Goal: Browse casually: Explore the website without a specific task or goal

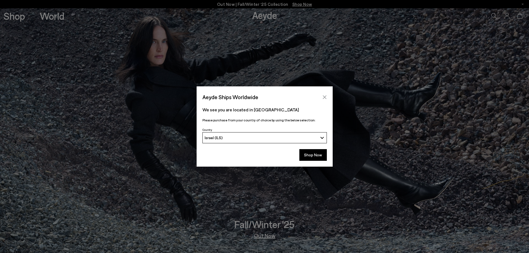
click at [324, 97] on icon "Close" at bounding box center [324, 97] width 4 height 4
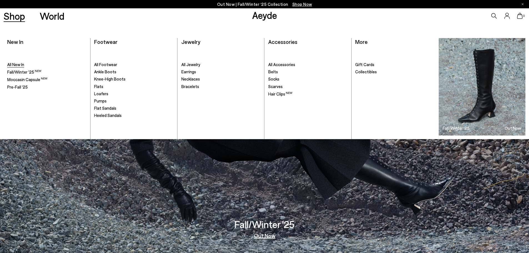
click at [16, 63] on span "All New In" at bounding box center [15, 64] width 17 height 5
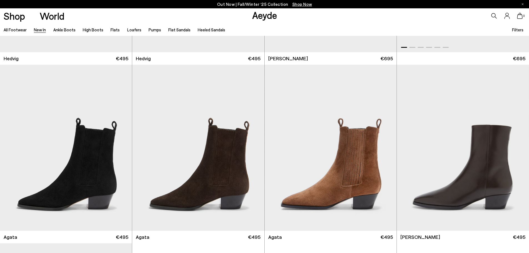
scroll to position [203, 0]
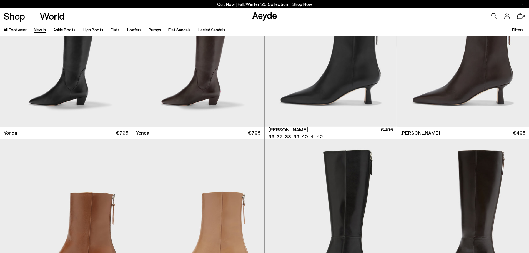
scroll to position [1221, 0]
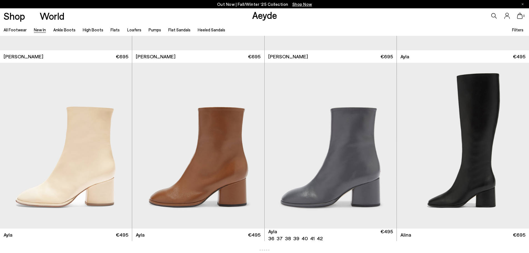
scroll to position [2131, 0]
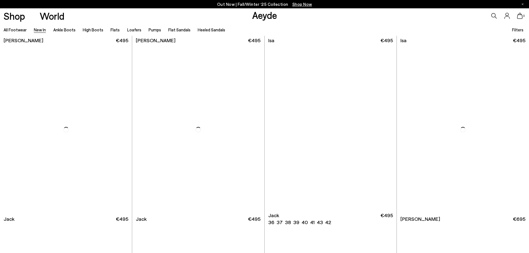
scroll to position [3555, 0]
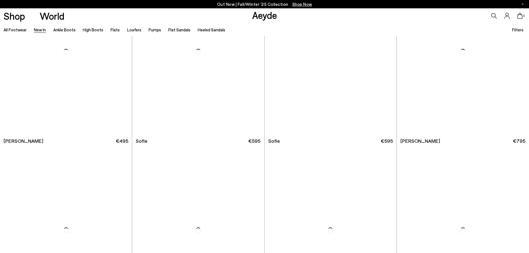
scroll to position [4267, 0]
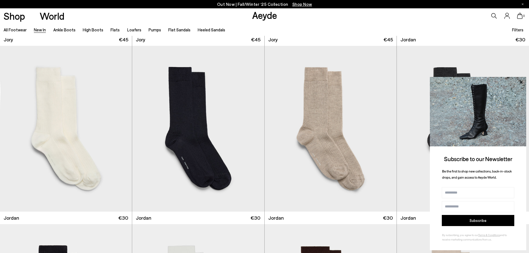
scroll to position [5285, 0]
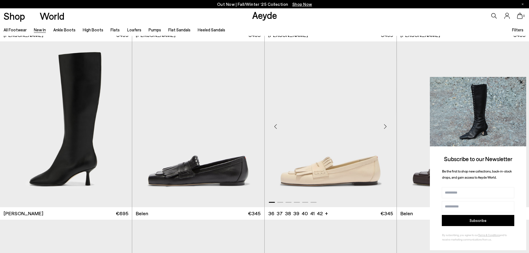
scroll to position [6302, 0]
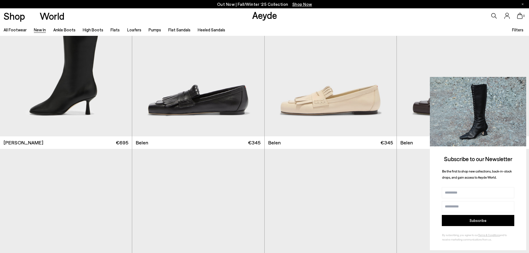
click at [520, 81] on icon at bounding box center [520, 81] width 3 height 3
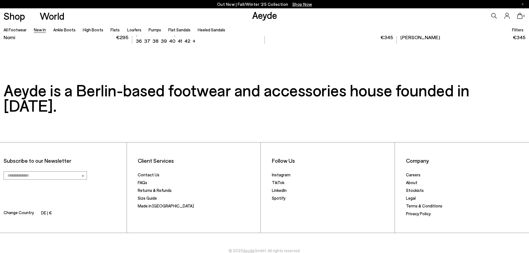
scroll to position [7451, 0]
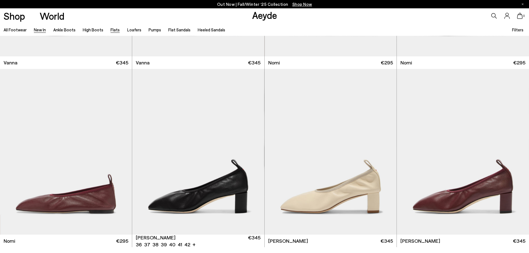
click at [110, 31] on link "Flats" at bounding box center [114, 29] width 9 height 5
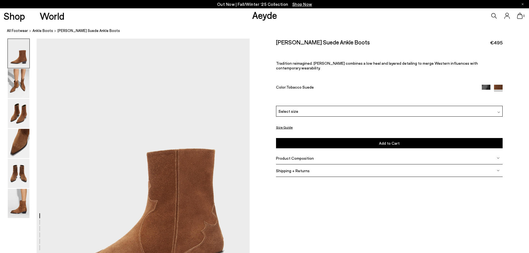
click at [316, 106] on div "Select size" at bounding box center [389, 111] width 226 height 11
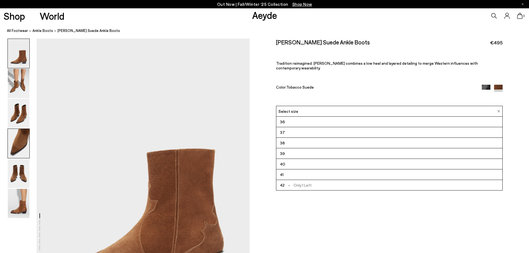
click at [24, 140] on img at bounding box center [19, 143] width 22 height 29
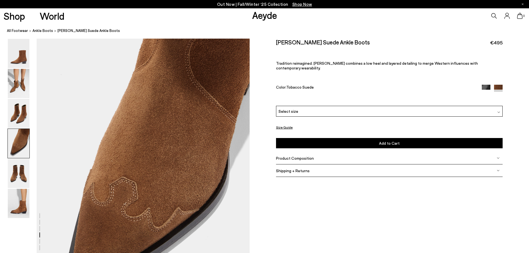
scroll to position [854, 0]
click at [23, 172] on img at bounding box center [19, 173] width 22 height 29
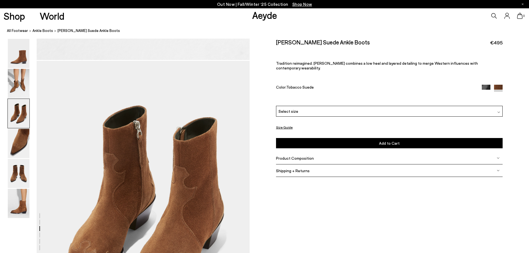
scroll to position [426, 0]
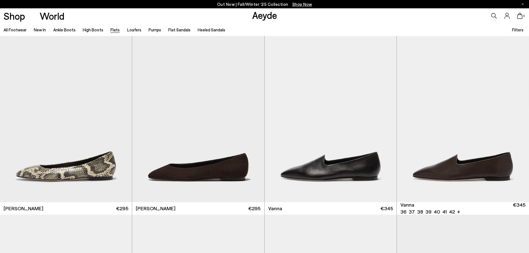
scroll to position [305, 0]
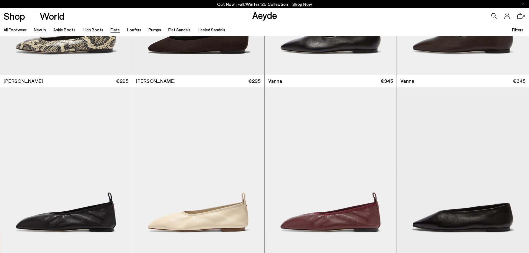
scroll to position [509, 0]
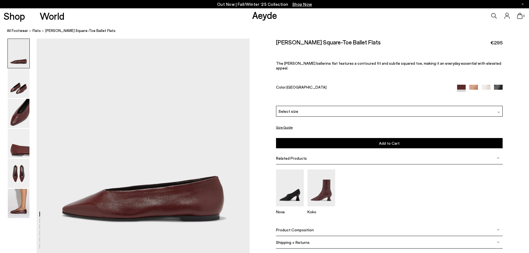
click at [341, 107] on div "Select size" at bounding box center [389, 111] width 226 height 11
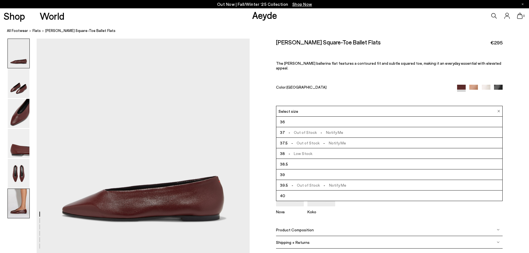
click at [22, 203] on img at bounding box center [19, 203] width 22 height 29
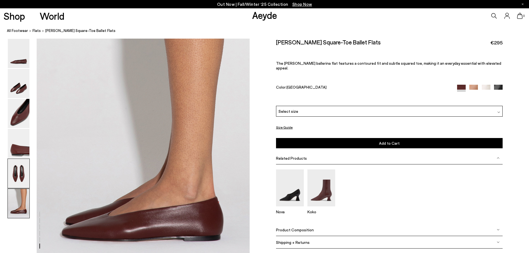
click at [20, 172] on img at bounding box center [19, 173] width 22 height 29
